Goal: Find specific page/section: Find specific page/section

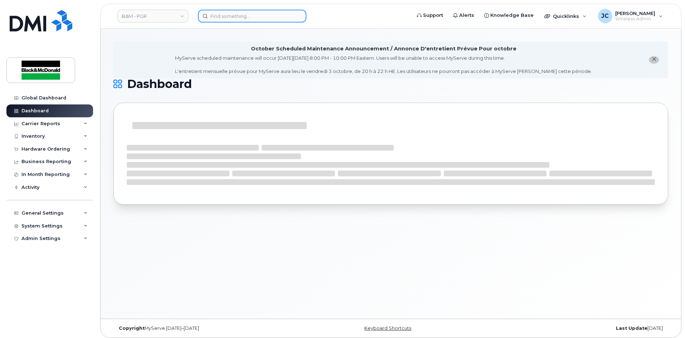
click at [226, 17] on input at bounding box center [252, 16] width 108 height 13
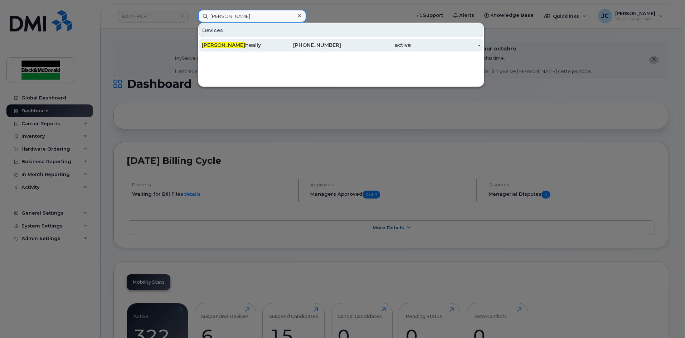
type input "[PERSON_NAME]"
click at [235, 46] on div "[PERSON_NAME]" at bounding box center [237, 45] width 70 height 7
